Goal: Transaction & Acquisition: Purchase product/service

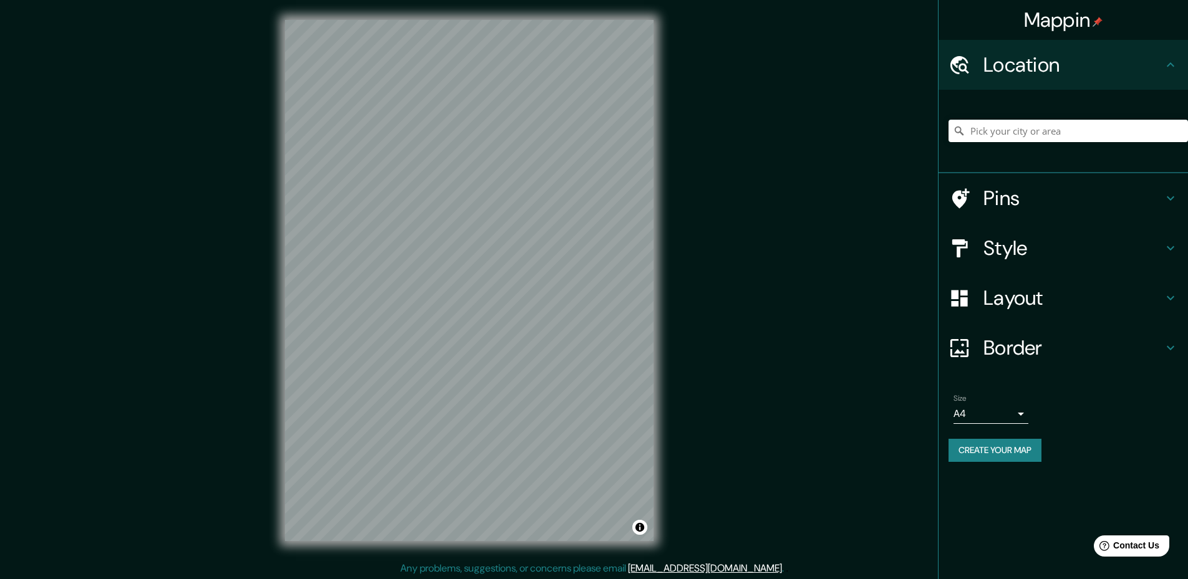
click at [1016, 453] on button "Create your map" at bounding box center [994, 450] width 93 height 23
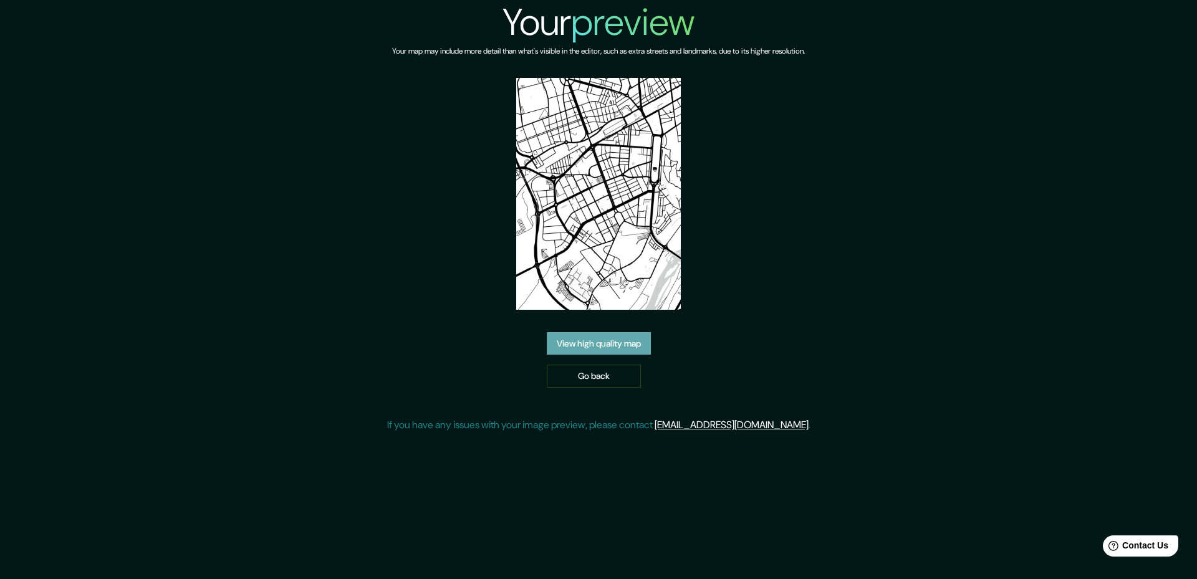
click at [624, 345] on link "View high quality map" at bounding box center [599, 343] width 104 height 23
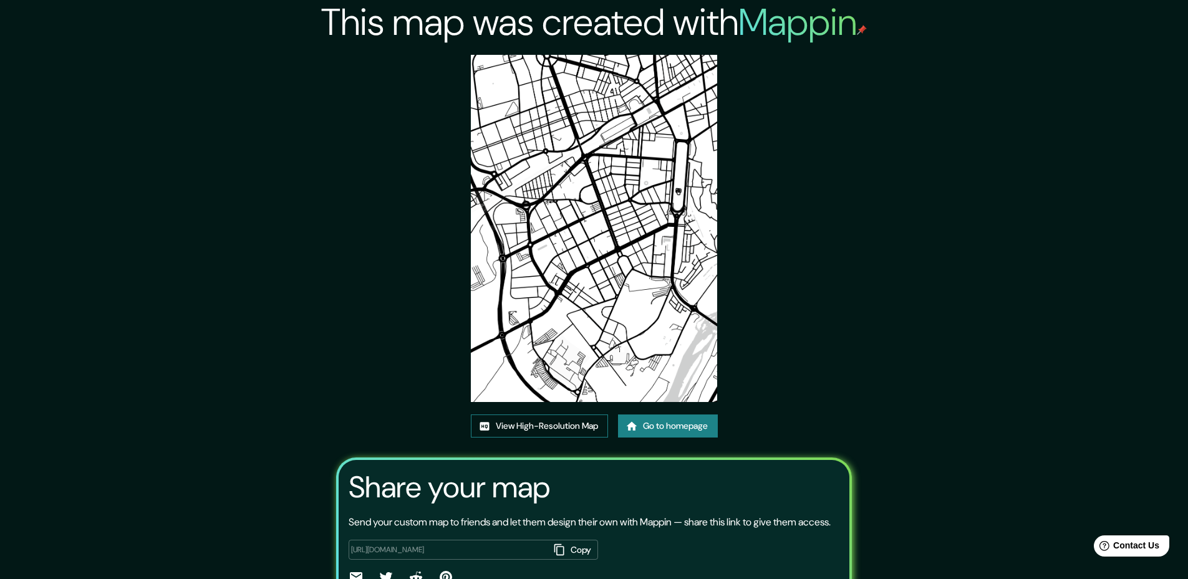
click at [568, 423] on link "View High-Resolution Map" at bounding box center [539, 426] width 137 height 23
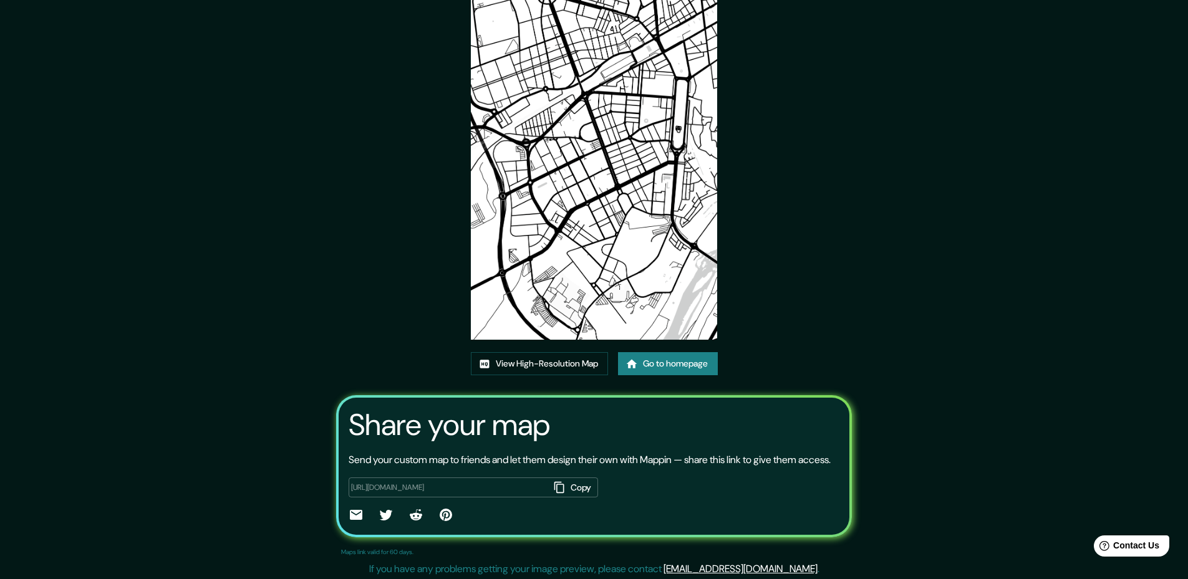
scroll to position [80, 0]
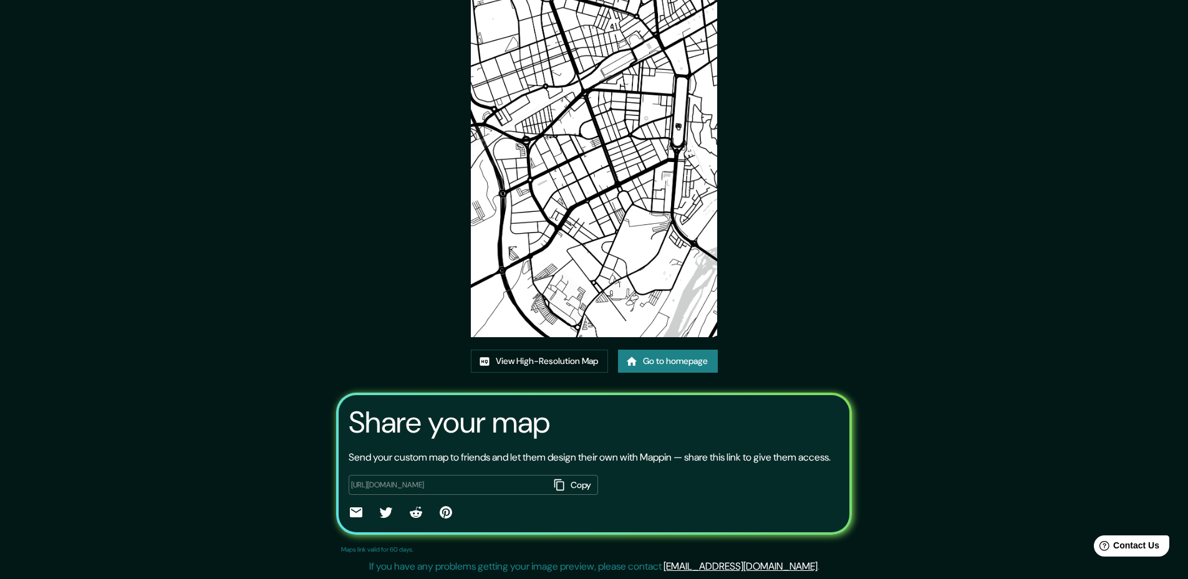
drag, startPoint x: 710, startPoint y: 329, endPoint x: 698, endPoint y: 332, distance: 12.9
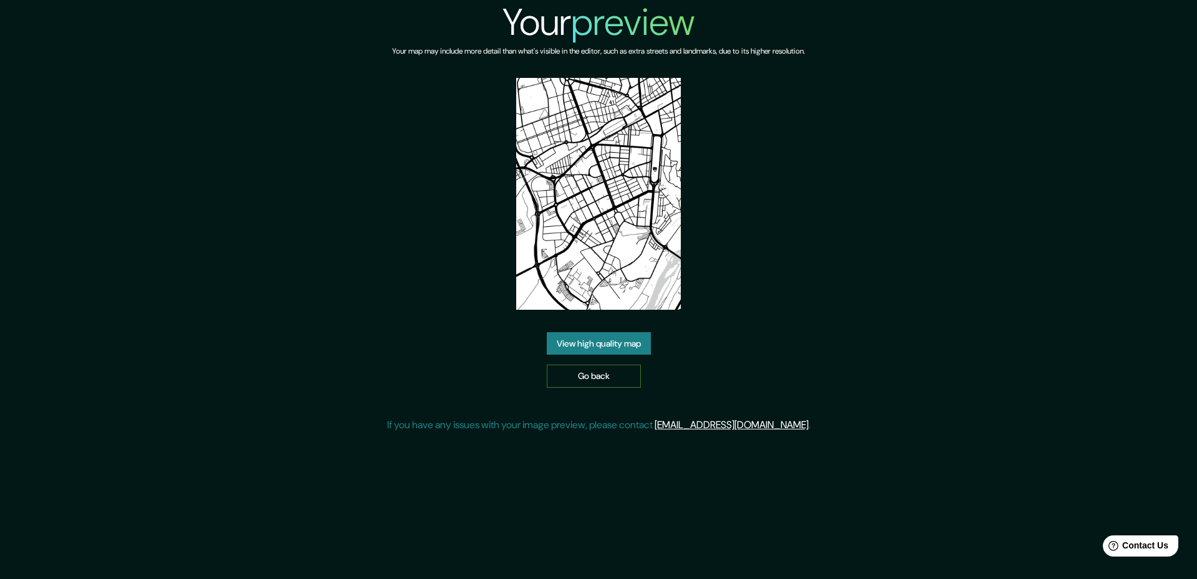
click at [572, 383] on link "Go back" at bounding box center [594, 376] width 94 height 23
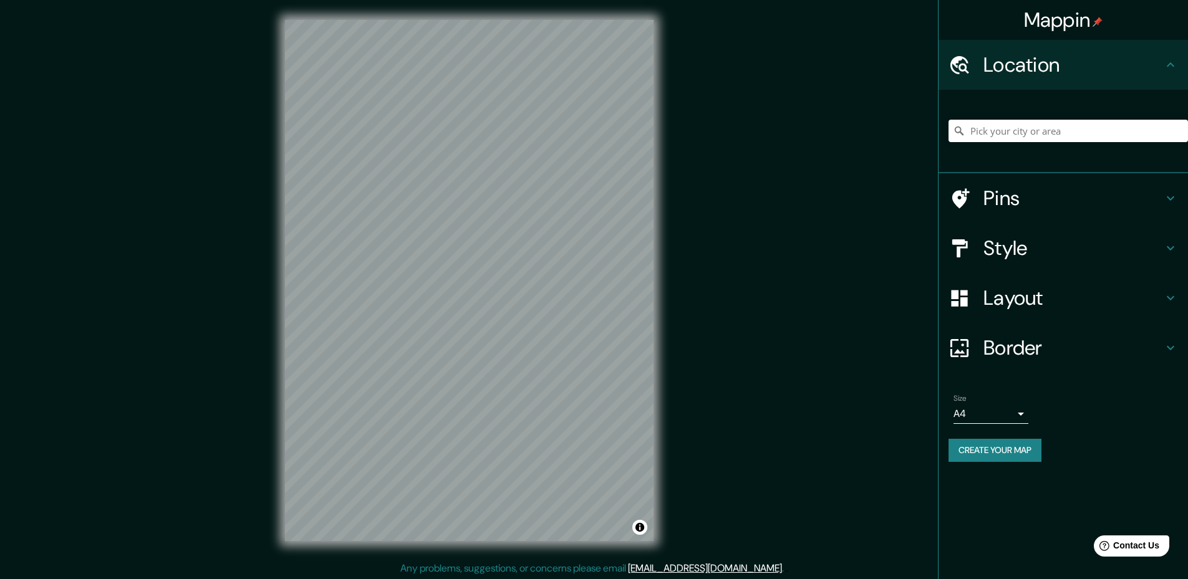
click at [1169, 252] on icon at bounding box center [1170, 248] width 15 height 15
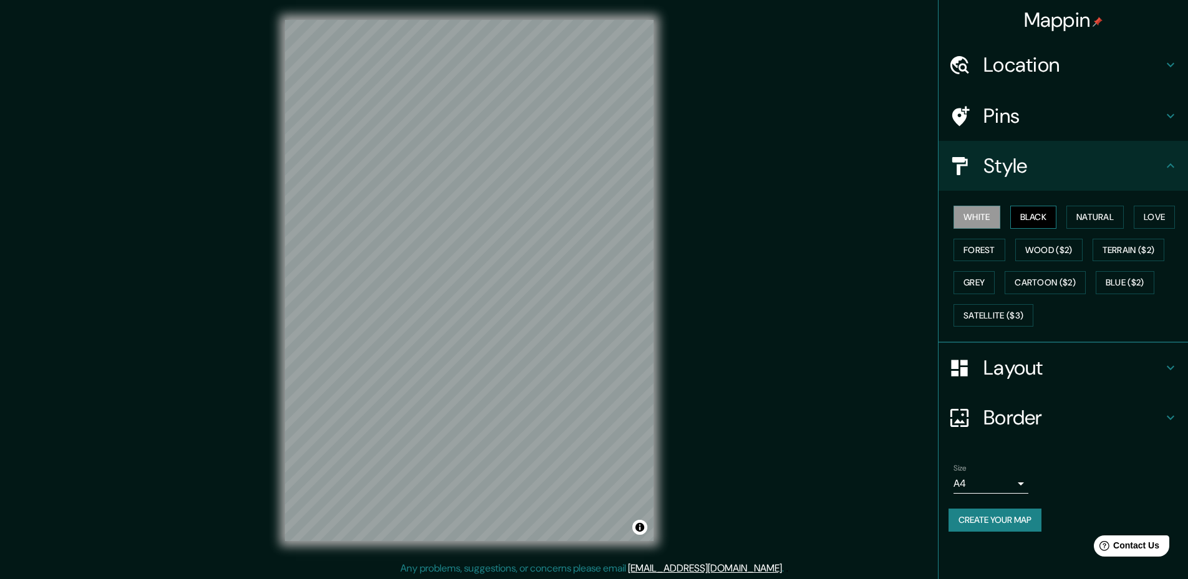
click at [1035, 213] on button "Black" at bounding box center [1033, 217] width 47 height 23
click at [1101, 216] on button "Natural" at bounding box center [1094, 217] width 57 height 23
click at [1163, 218] on button "Love" at bounding box center [1154, 217] width 41 height 23
click at [980, 255] on button "Forest" at bounding box center [979, 250] width 52 height 23
click at [974, 284] on button "Grey" at bounding box center [973, 282] width 41 height 23
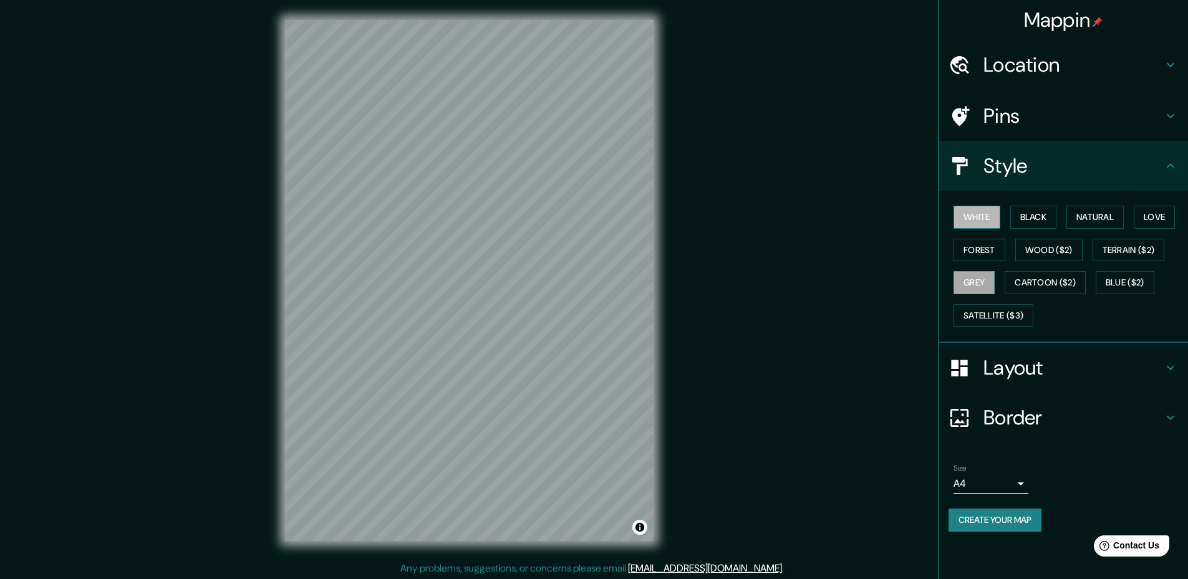
click at [968, 219] on button "White" at bounding box center [976, 217] width 47 height 23
